Goal: Information Seeking & Learning: Learn about a topic

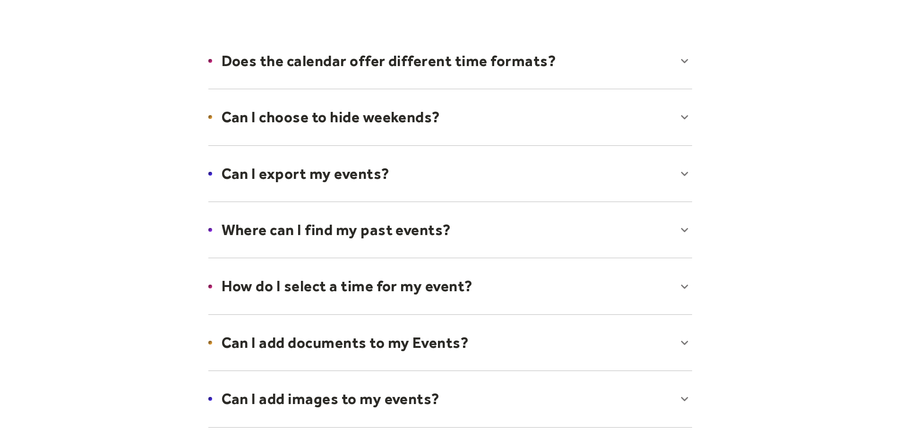
scroll to position [142, 0]
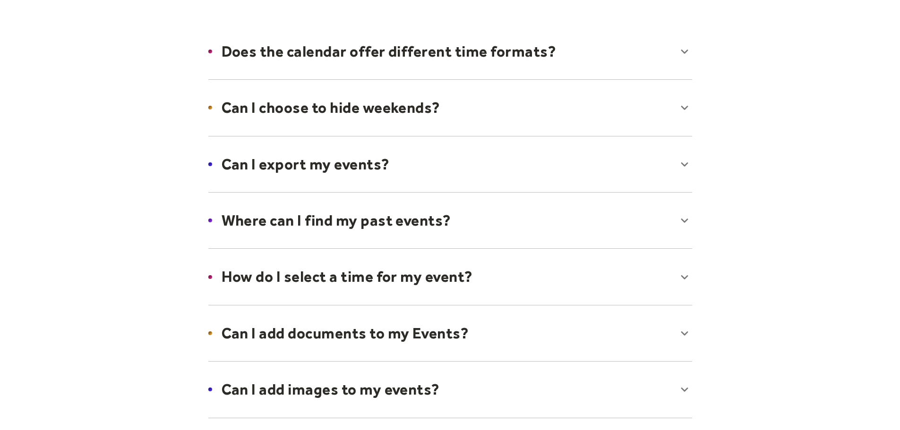
click at [379, 112] on div at bounding box center [450, 108] width 503 height 58
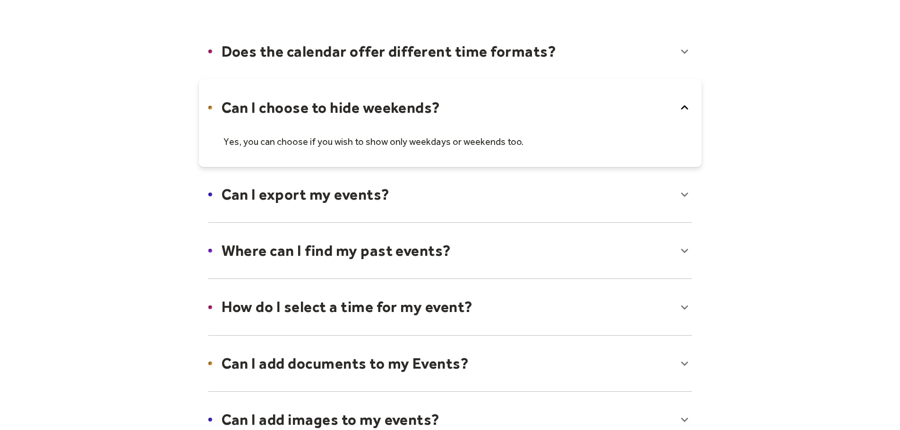
click at [342, 57] on div at bounding box center [450, 52] width 503 height 58
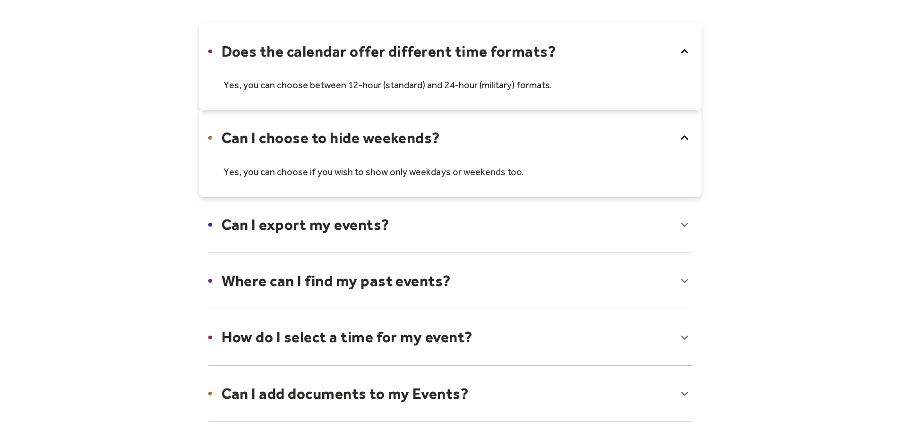
click at [341, 56] on div at bounding box center [450, 67] width 503 height 88
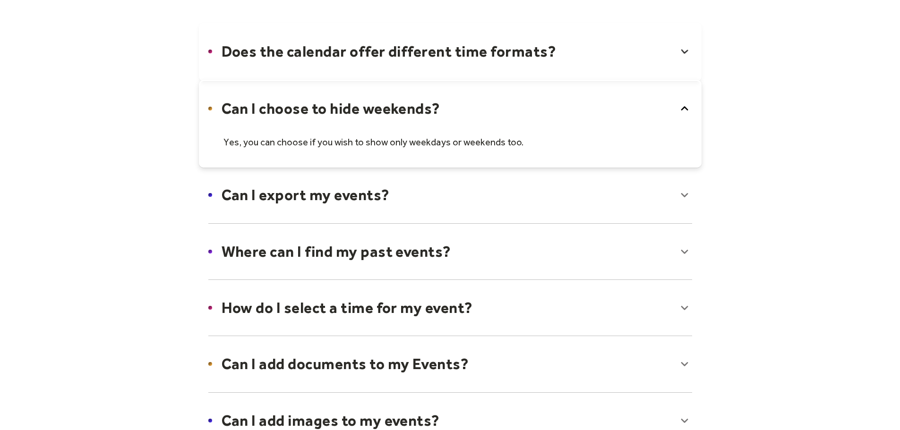
click at [341, 118] on div at bounding box center [450, 124] width 503 height 88
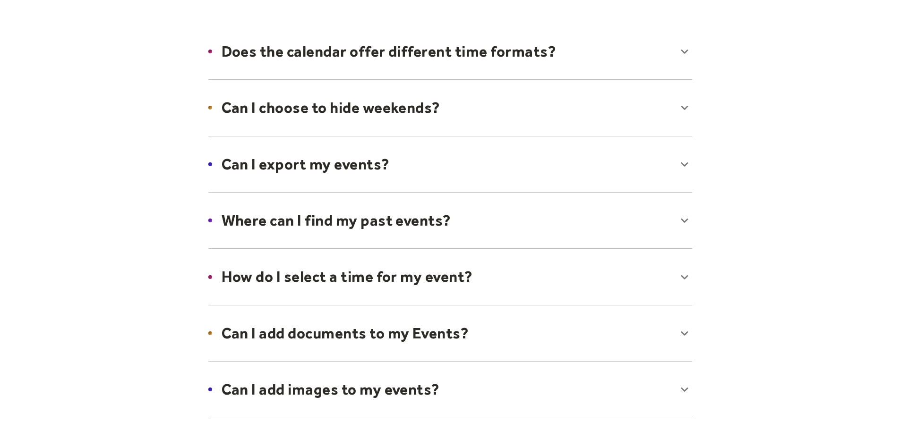
click at [342, 151] on div at bounding box center [450, 165] width 503 height 58
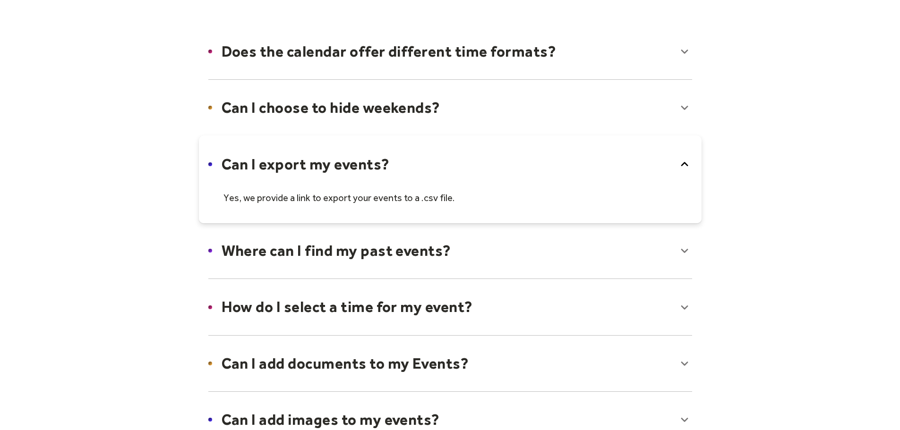
click at [425, 158] on div at bounding box center [450, 180] width 503 height 88
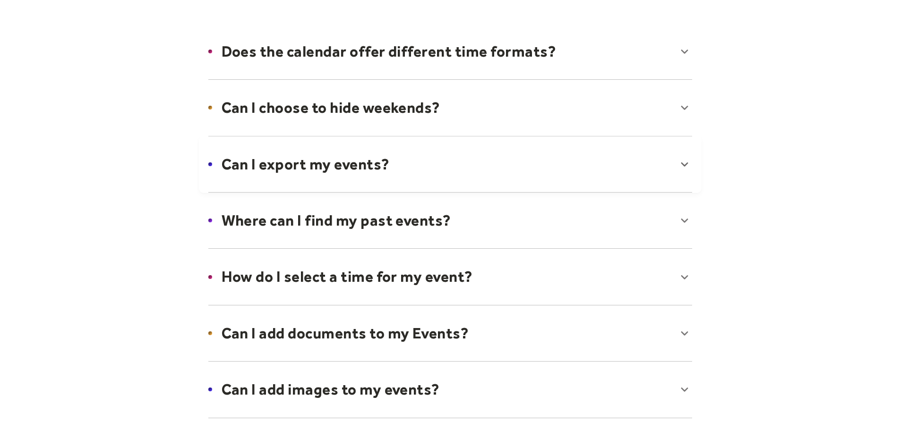
click at [391, 208] on div at bounding box center [450, 221] width 503 height 58
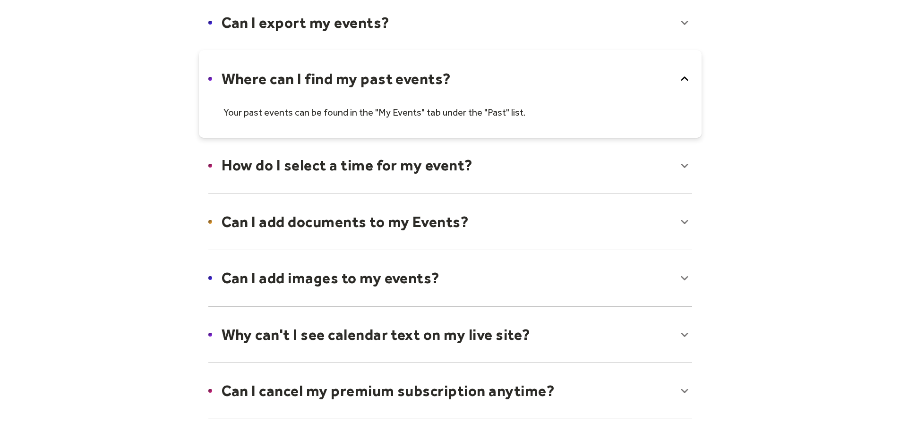
click at [445, 168] on div at bounding box center [450, 166] width 503 height 58
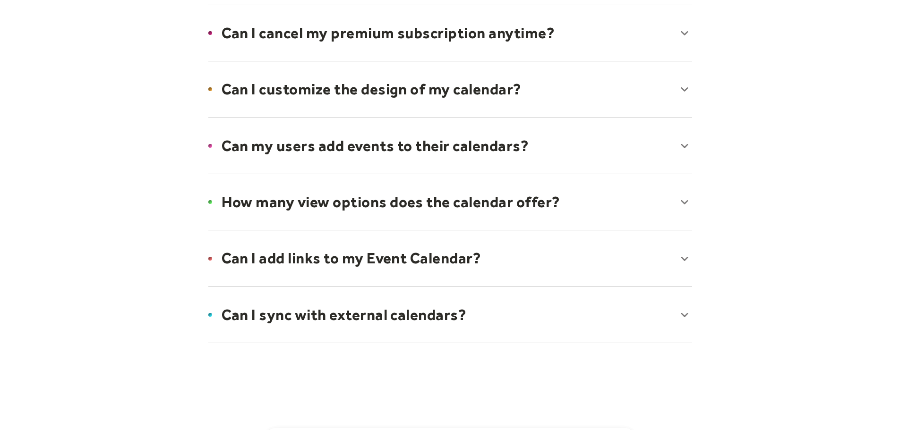
scroll to position [708, 0]
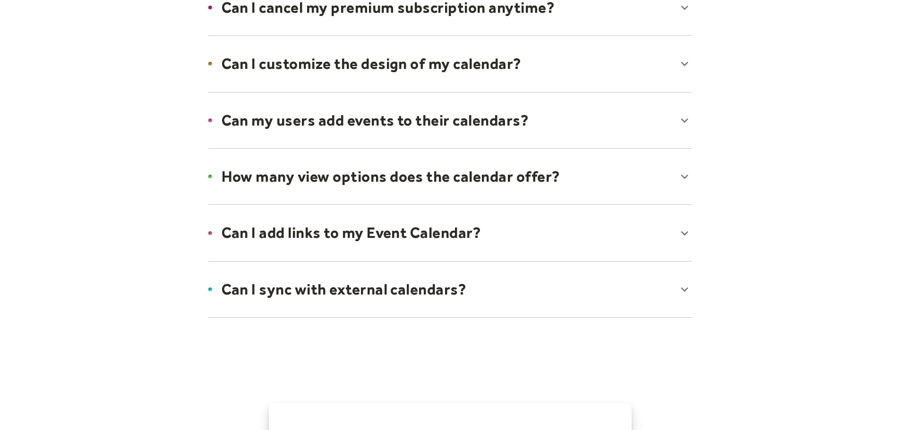
click at [391, 239] on div at bounding box center [450, 233] width 503 height 58
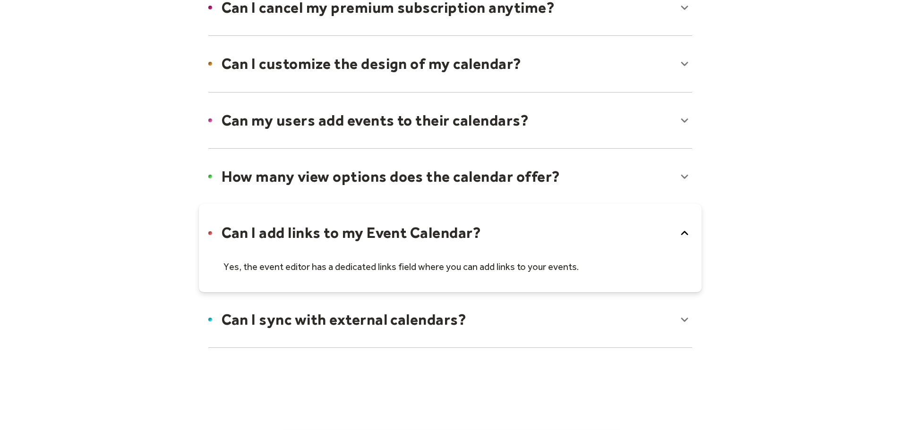
click at [466, 329] on div at bounding box center [450, 320] width 503 height 58
click at [342, 176] on div at bounding box center [450, 177] width 503 height 58
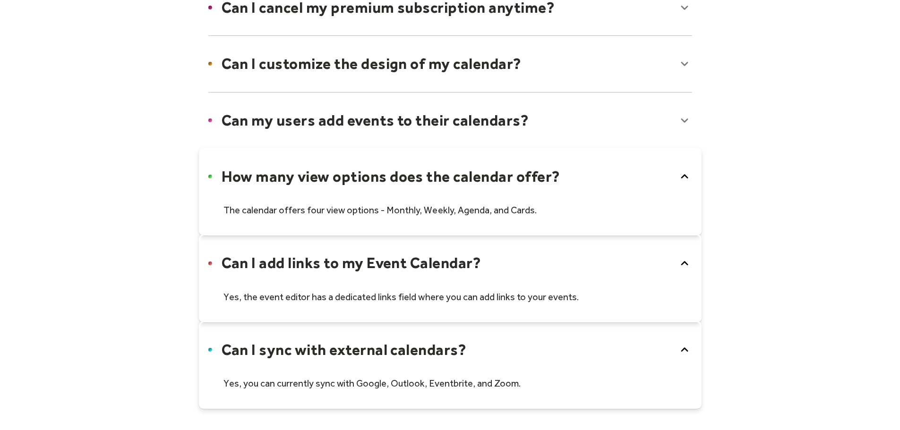
click at [347, 130] on div at bounding box center [450, 121] width 503 height 58
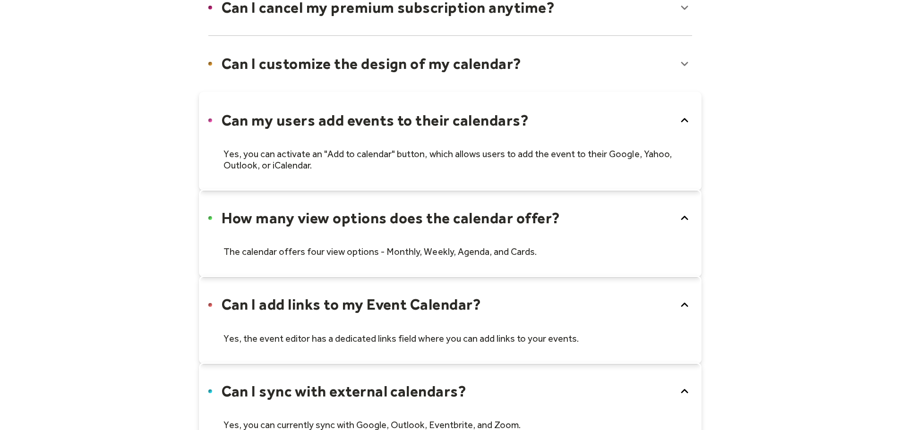
click at [355, 75] on div at bounding box center [450, 64] width 503 height 58
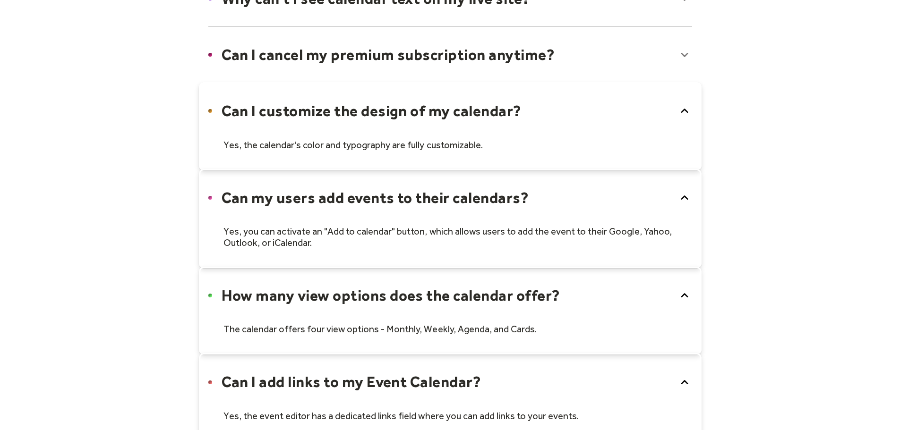
click at [393, 79] on div at bounding box center [450, 55] width 503 height 58
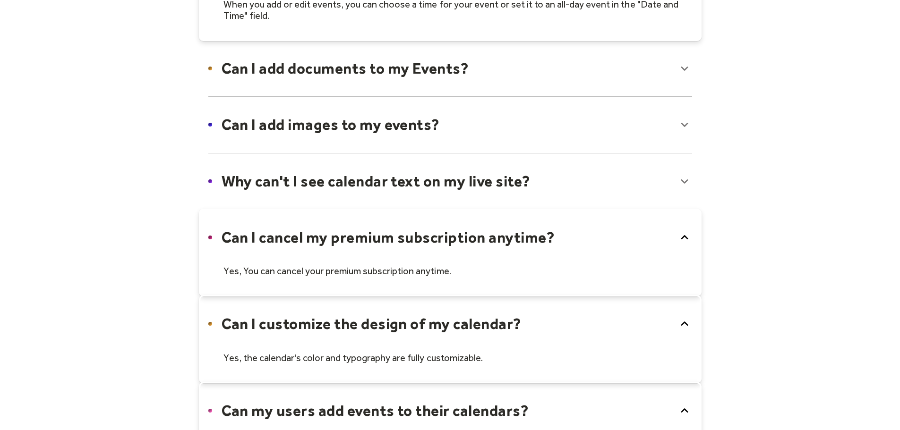
scroll to position [472, 0]
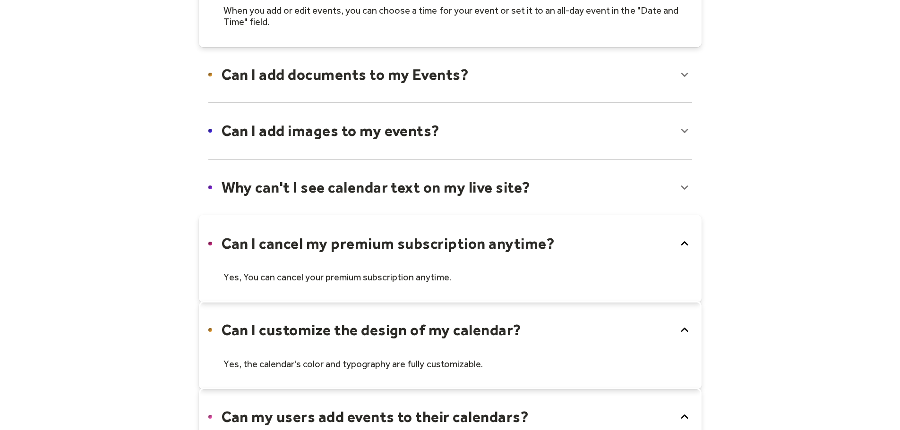
click at [419, 189] on div at bounding box center [450, 188] width 503 height 58
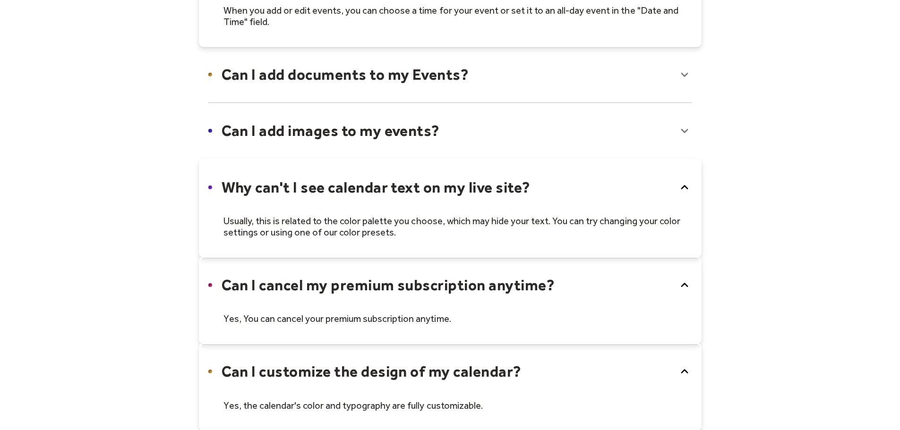
click at [445, 123] on div at bounding box center [450, 131] width 503 height 58
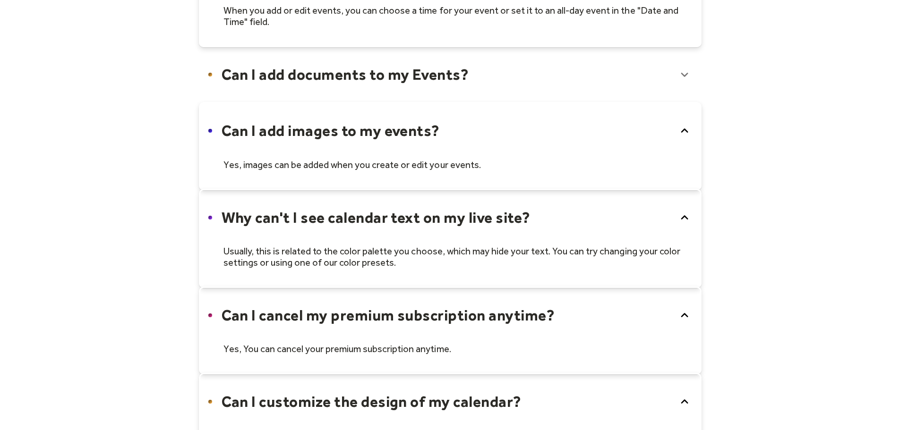
click at [427, 83] on div at bounding box center [450, 75] width 503 height 58
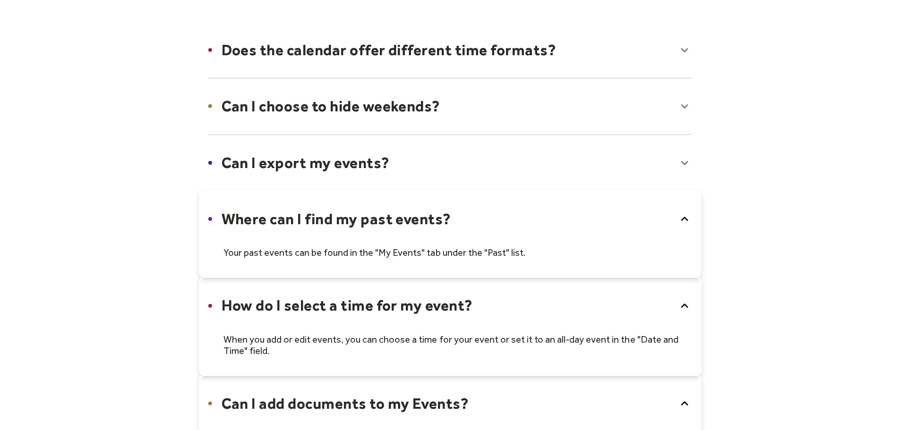
scroll to position [94, 0]
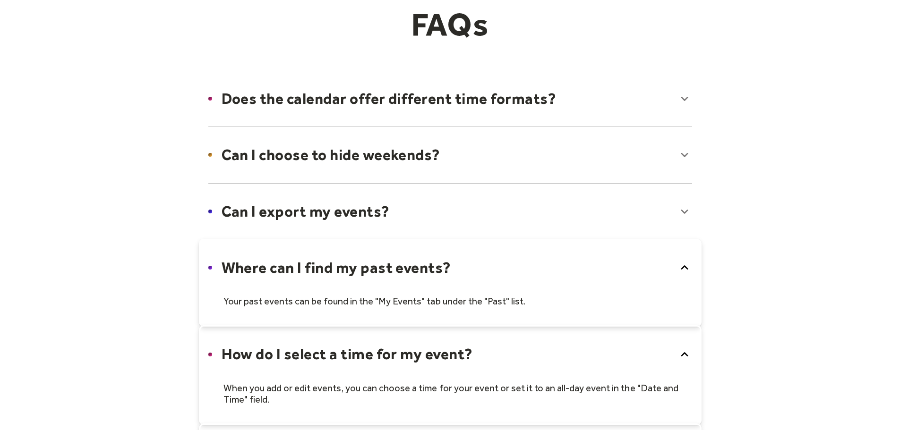
click at [357, 231] on div at bounding box center [450, 212] width 503 height 58
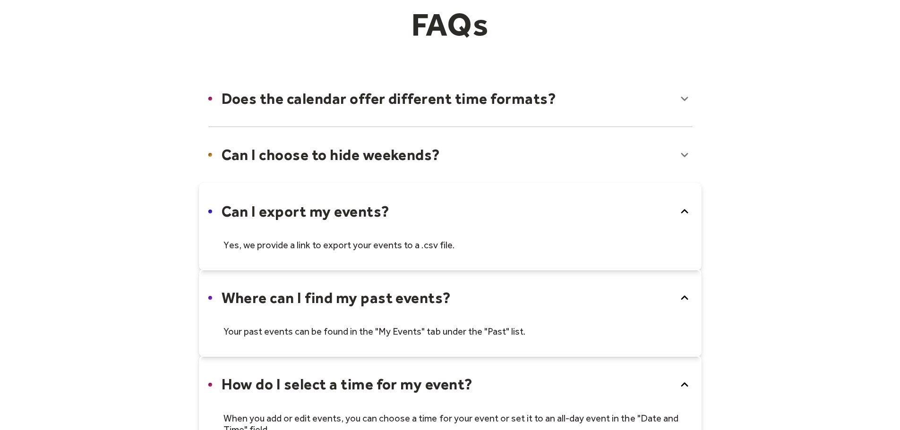
click at [356, 167] on div at bounding box center [450, 155] width 503 height 58
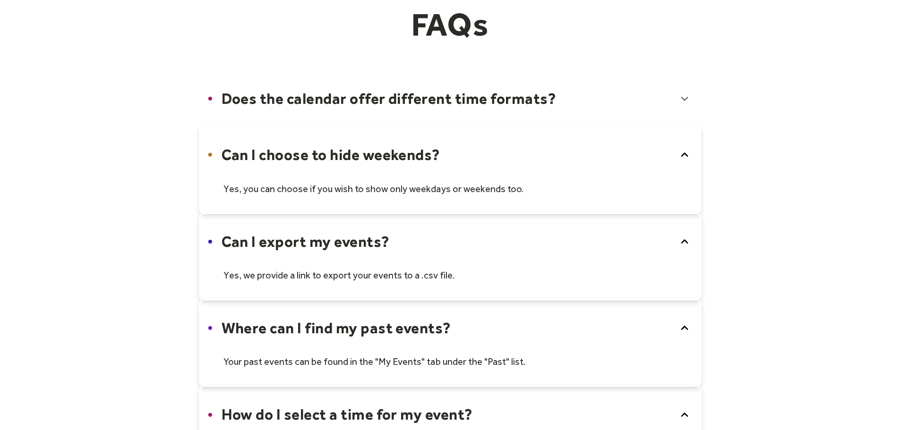
click at [366, 105] on div at bounding box center [450, 99] width 503 height 58
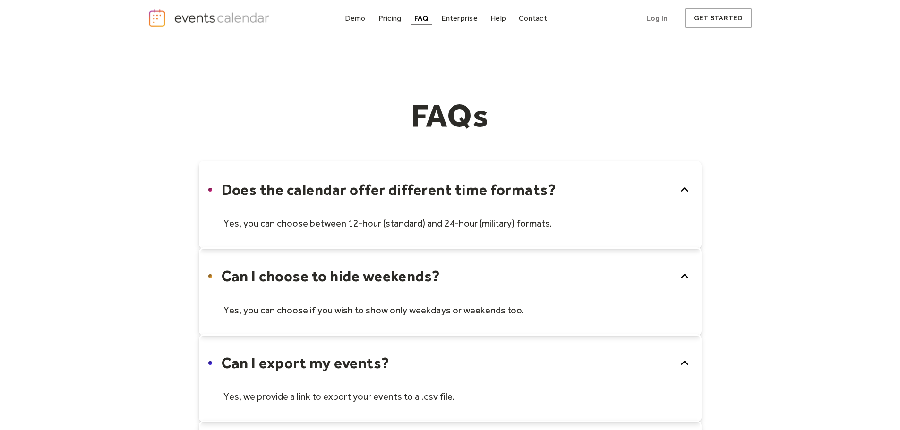
scroll to position [0, 0]
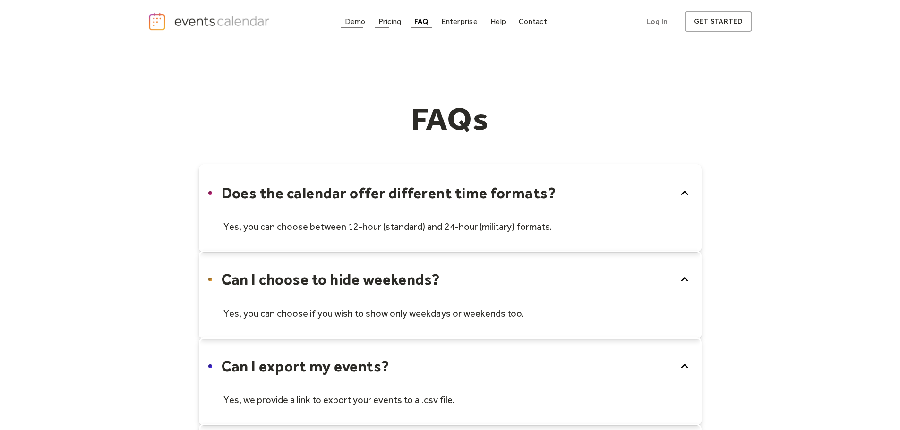
click at [353, 19] on div "Demo" at bounding box center [355, 21] width 21 height 5
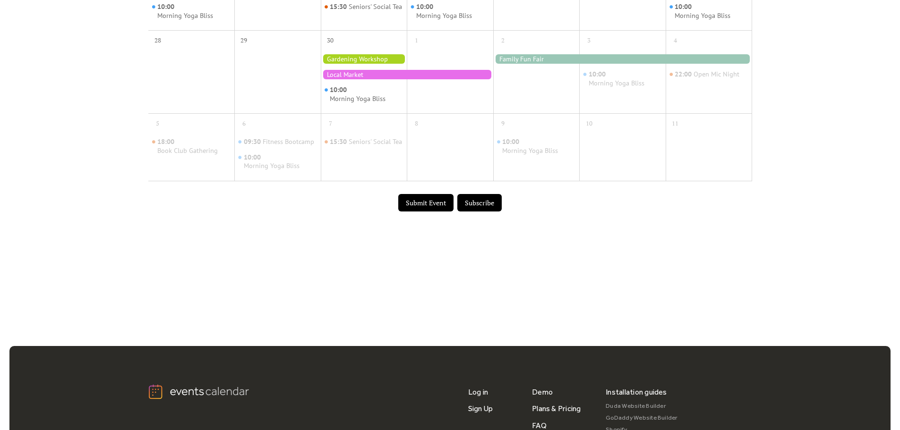
scroll to position [567, 0]
